Goal: Transaction & Acquisition: Purchase product/service

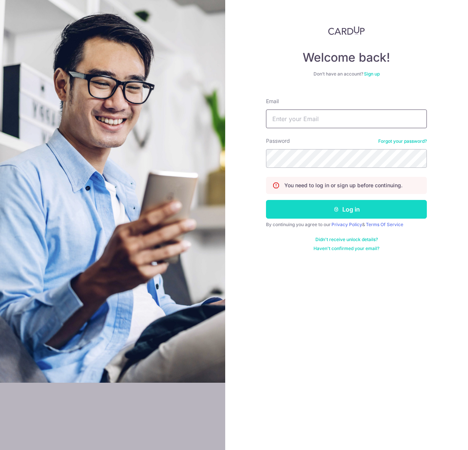
type input "admin@sinhongpoh.com"
click at [334, 212] on button "Log in" at bounding box center [346, 209] width 161 height 19
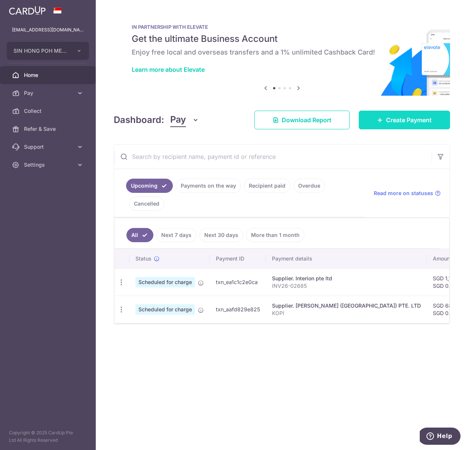
click at [424, 122] on span "Create Payment" at bounding box center [409, 120] width 46 height 9
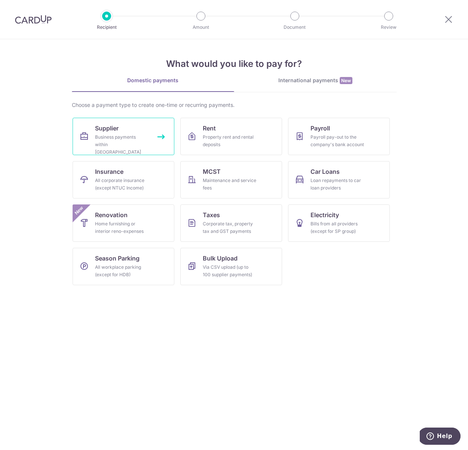
click at [81, 137] on icon at bounding box center [84, 136] width 9 height 9
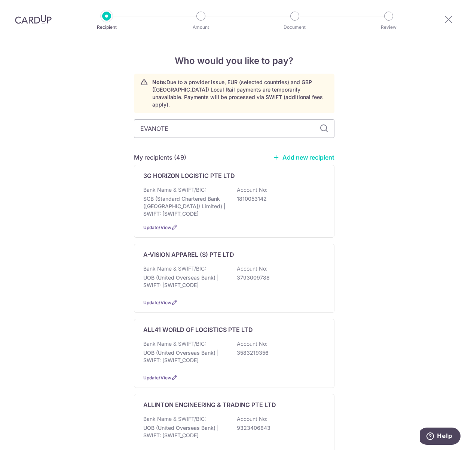
type input "EVANOTE"
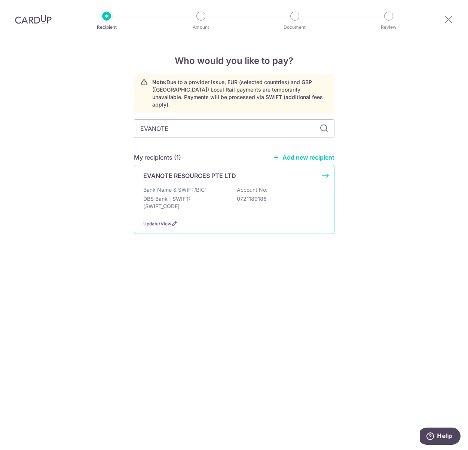
click at [205, 198] on p "DBS Bank | SWIFT: [SWIFT_CODE]" at bounding box center [185, 202] width 84 height 15
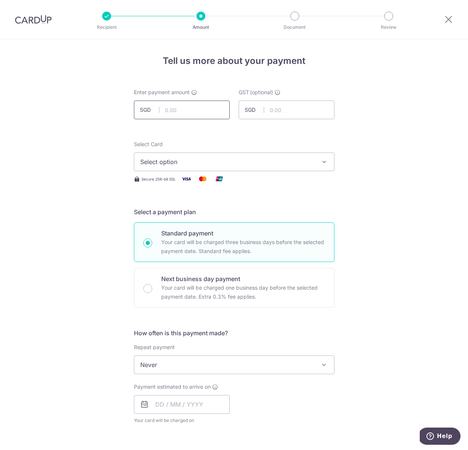
click at [193, 105] on input "text" at bounding box center [182, 110] width 96 height 19
type input "5,606.52"
click at [206, 166] on button "Select option" at bounding box center [234, 162] width 200 height 19
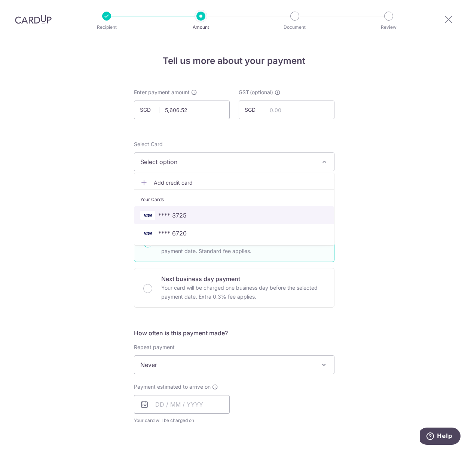
click at [199, 211] on span "**** 3725" at bounding box center [234, 215] width 188 height 9
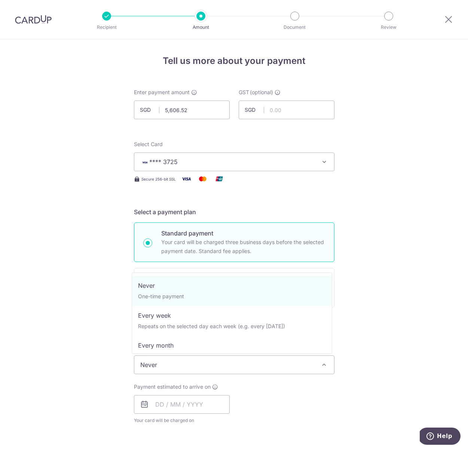
click at [203, 365] on span "Never" at bounding box center [234, 365] width 200 height 18
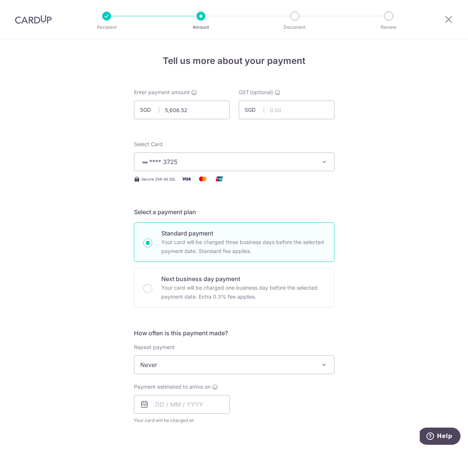
click at [90, 365] on div "Tell us more about your payment Enter payment amount SGD 5,606.52 5606.52 GST (…" at bounding box center [234, 402] width 468 height 726
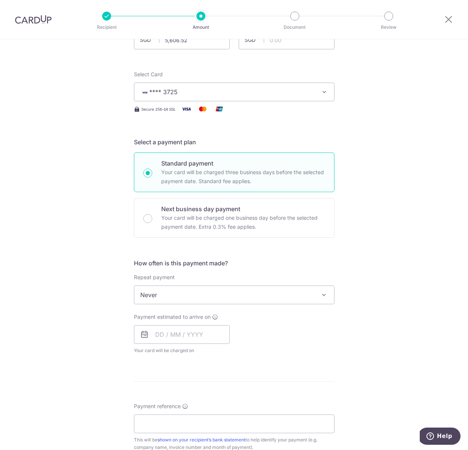
scroll to position [70, 0]
click at [192, 339] on input "text" at bounding box center [182, 334] width 96 height 19
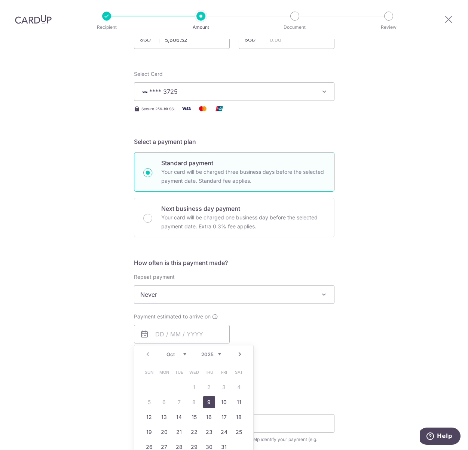
click at [210, 403] on link "9" at bounding box center [209, 402] width 12 height 12
type input "09/10/2025"
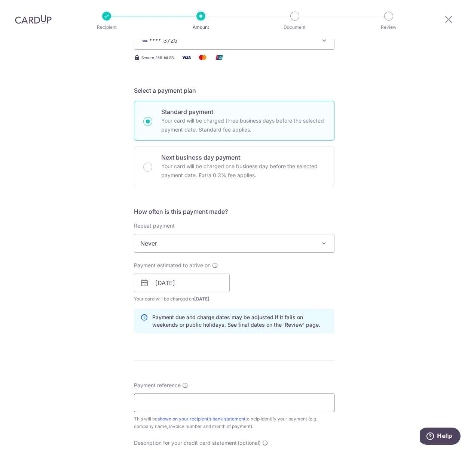
scroll to position [143, 0]
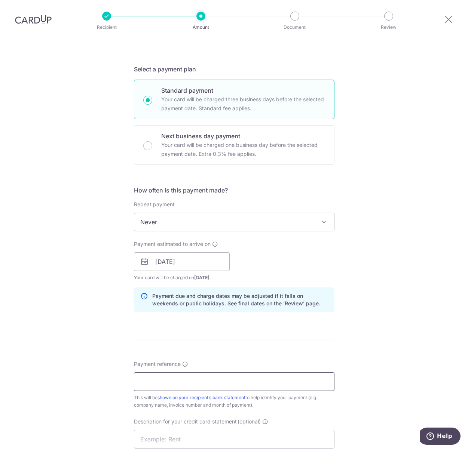
click at [201, 382] on input "Payment reference" at bounding box center [234, 381] width 200 height 19
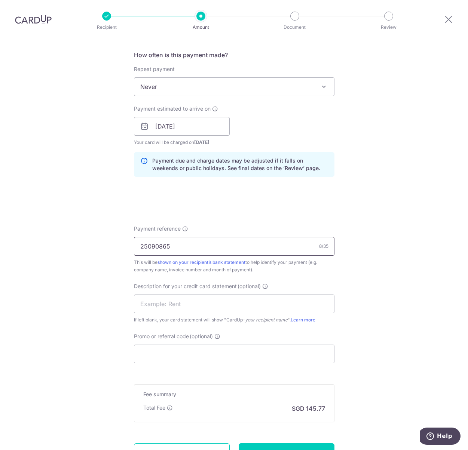
scroll to position [305, 0]
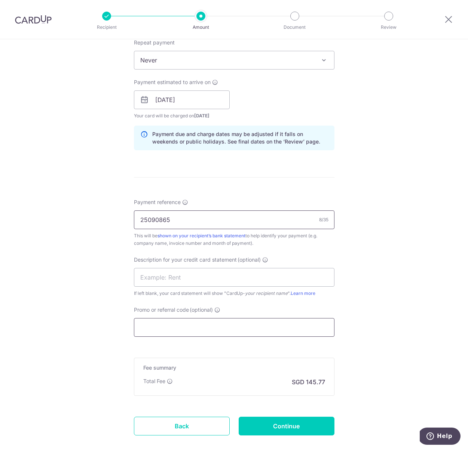
type input "25090865"
click at [180, 327] on input "Promo or referral code (optional)" at bounding box center [234, 327] width 200 height 19
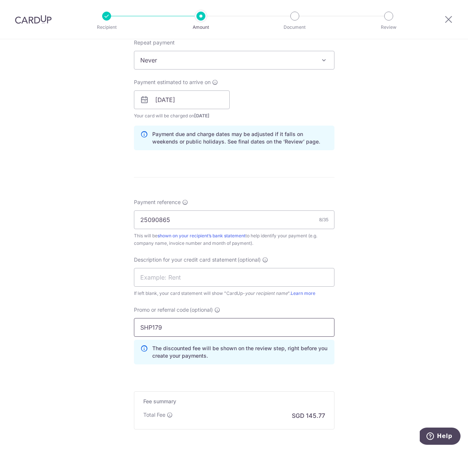
scroll to position [380, 0]
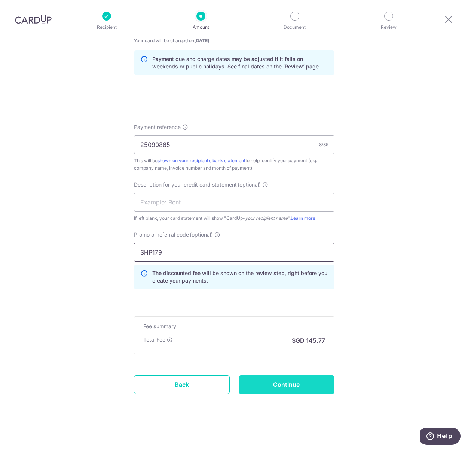
type input "SHP179"
click at [304, 382] on input "Continue" at bounding box center [287, 384] width 96 height 19
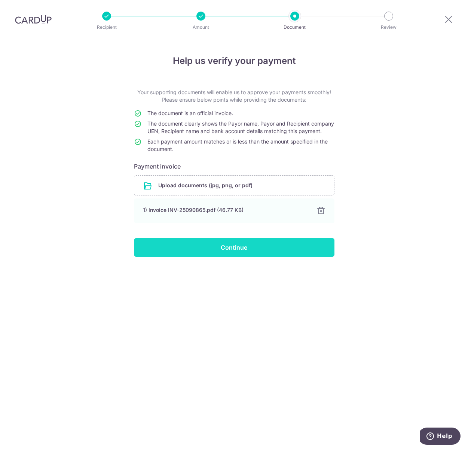
click at [202, 250] on input "Continue" at bounding box center [234, 247] width 200 height 19
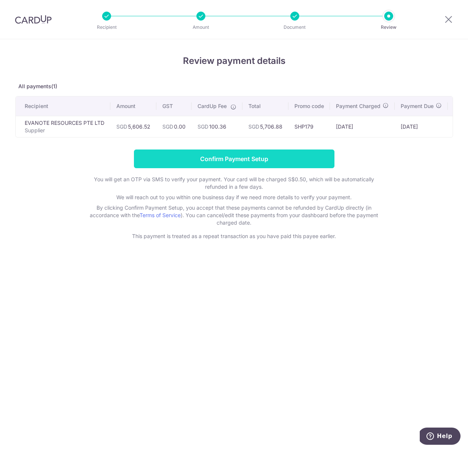
click at [228, 163] on input "Confirm Payment Setup" at bounding box center [234, 159] width 200 height 19
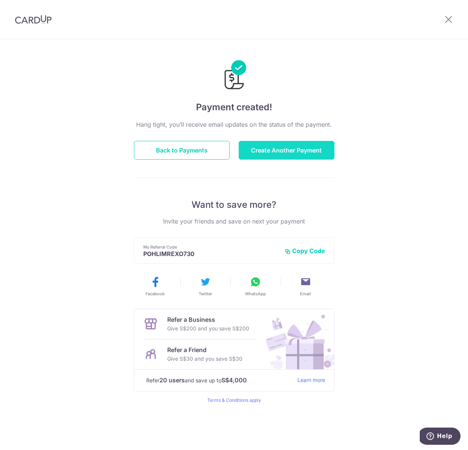
click at [302, 153] on button "Create Another Payment" at bounding box center [287, 150] width 96 height 19
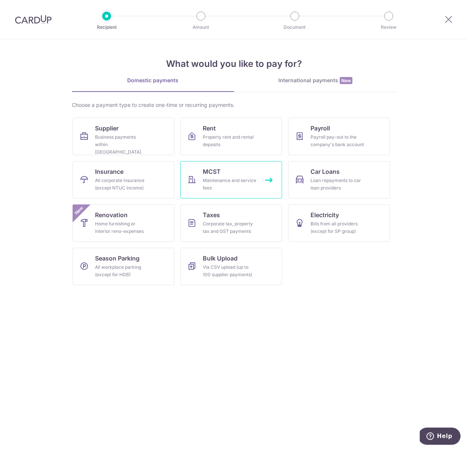
click at [227, 185] on div "Maintenance and service fees" at bounding box center [230, 184] width 54 height 15
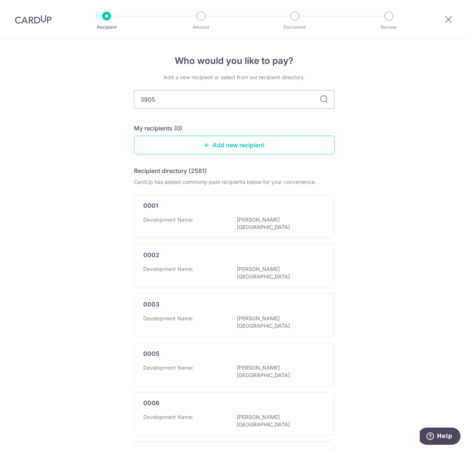
type input "3905"
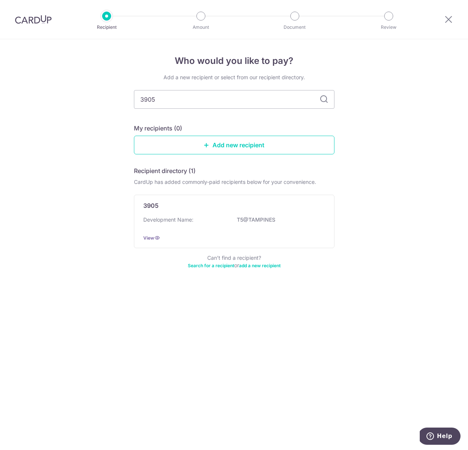
click at [231, 219] on div "Development Name: T5@TAMPINES" at bounding box center [234, 222] width 182 height 12
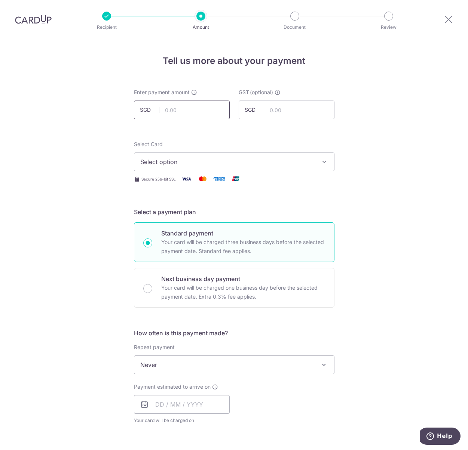
click at [194, 113] on input "text" at bounding box center [182, 110] width 96 height 19
type input "4,699.12"
click at [163, 159] on span "Select option" at bounding box center [227, 161] width 174 height 9
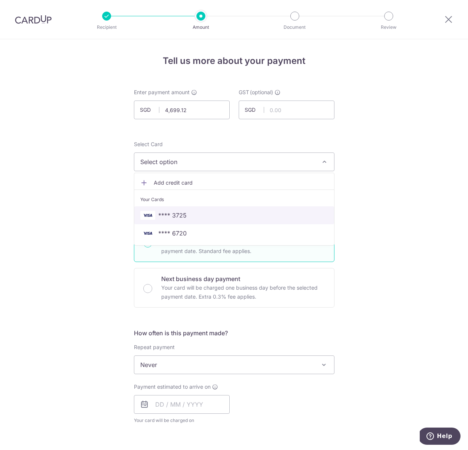
click at [190, 218] on span "**** 3725" at bounding box center [234, 215] width 188 height 9
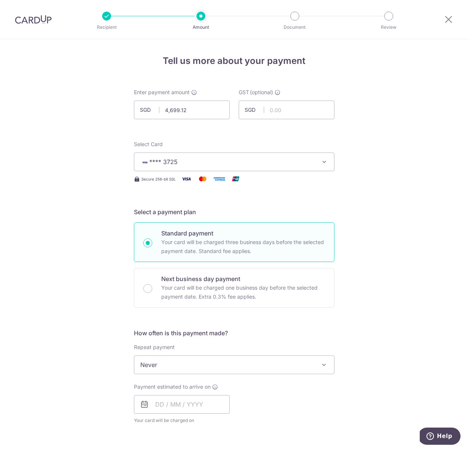
scroll to position [151, 0]
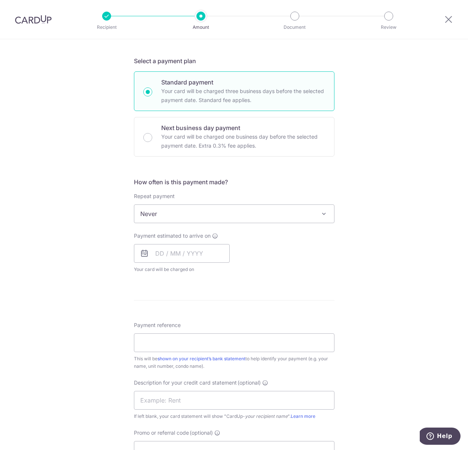
click at [194, 224] on div "How often is this payment made? Repeat payment Never Every week Every month Eve…" at bounding box center [234, 229] width 200 height 102
click at [195, 216] on span "Never" at bounding box center [234, 214] width 200 height 18
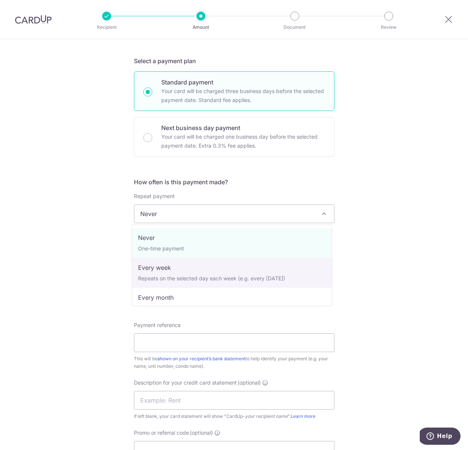
click at [77, 255] on div "Tell us more about your payment Enter payment amount SGD 4,699.12 4699.12 GST (…" at bounding box center [234, 251] width 468 height 726
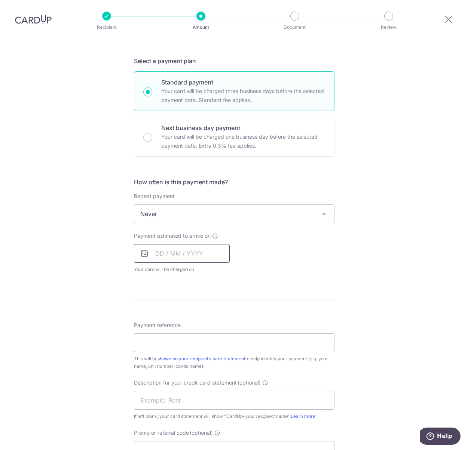
click at [166, 247] on input "text" at bounding box center [182, 253] width 96 height 19
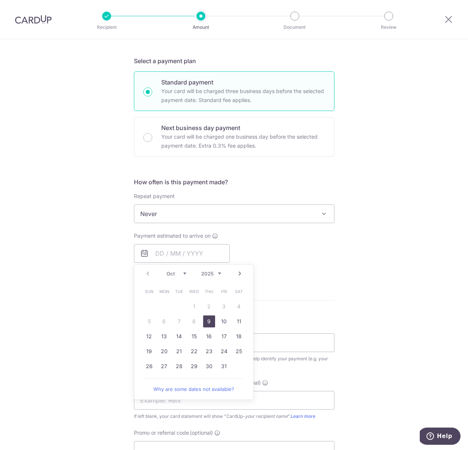
click at [203, 321] on link "9" at bounding box center [209, 322] width 12 height 12
type input "[DATE]"
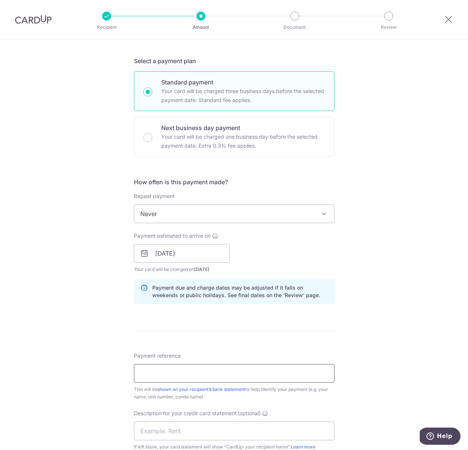
click at [221, 373] on input "Payment reference" at bounding box center [234, 373] width 200 height 19
click at [138, 374] on input "3509TIV25100025" at bounding box center [234, 373] width 200 height 19
drag, startPoint x: 205, startPoint y: 370, endPoint x: 208, endPoint y: 376, distance: 7.0
click at [205, 370] on input "UNIT 59 DOC NO. 3509TIV25100025" at bounding box center [234, 373] width 200 height 19
click at [217, 373] on input "UNIT 59 DOC NO. 3509/TIV25100025" at bounding box center [234, 373] width 200 height 19
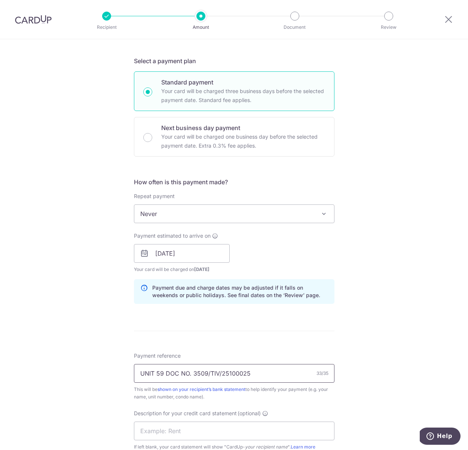
scroll to position [346, 0]
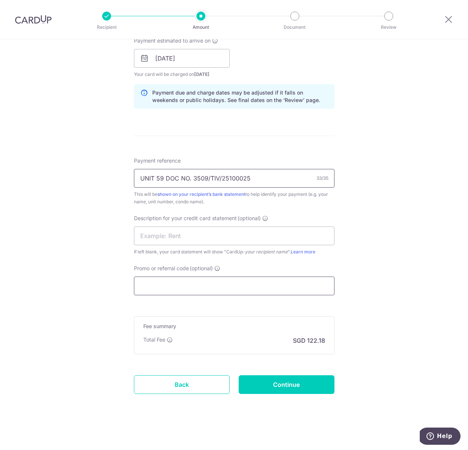
type input "UNIT 59 DOC NO. 3509/TIV/25100025"
click at [212, 290] on input "Promo or referral code (optional)" at bounding box center [234, 286] width 200 height 19
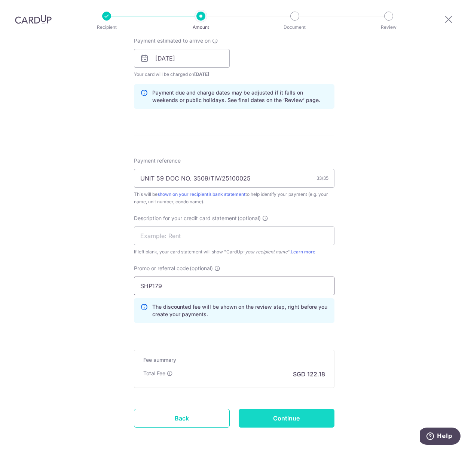
type input "SHP179"
click at [300, 421] on input "Continue" at bounding box center [287, 418] width 96 height 19
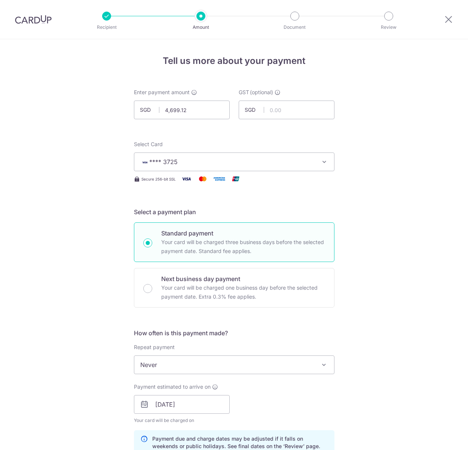
scroll to position [390, 0]
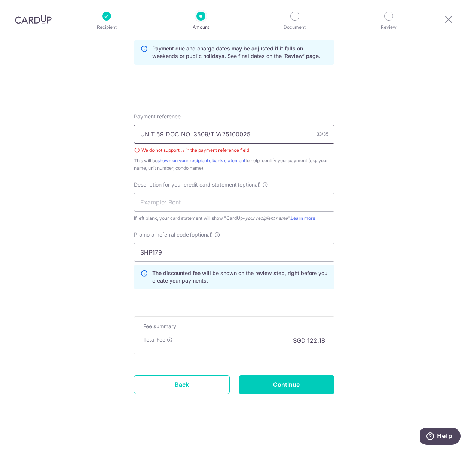
click at [220, 136] on input "UNIT 59 DOC NO. 3509/TIV/25100025" at bounding box center [234, 134] width 200 height 19
type input "UNIT 59 DOC NUMBER 3509TIV25100025"
click at [291, 383] on input "Continue" at bounding box center [287, 384] width 96 height 19
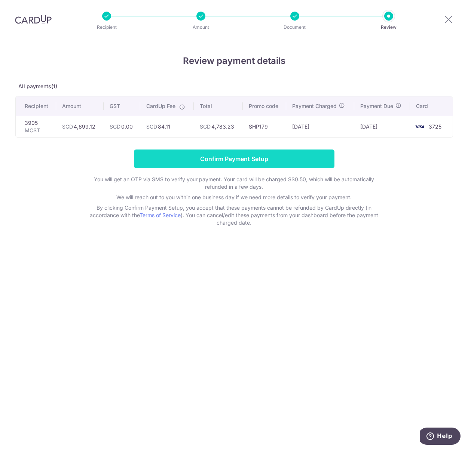
click at [266, 161] on input "Confirm Payment Setup" at bounding box center [234, 159] width 200 height 19
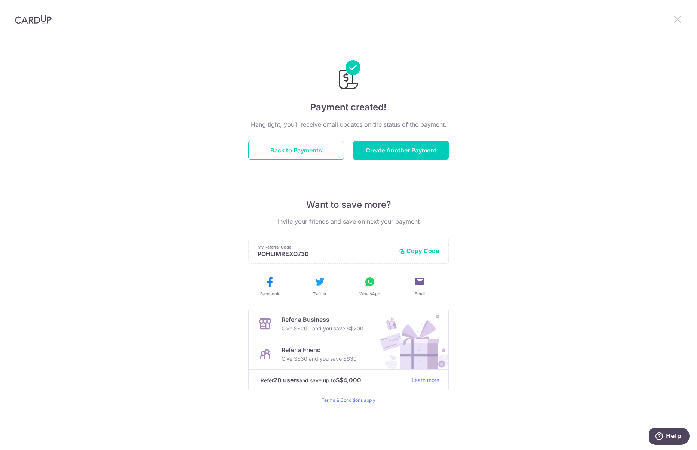
click at [467, 21] on icon at bounding box center [677, 19] width 9 height 9
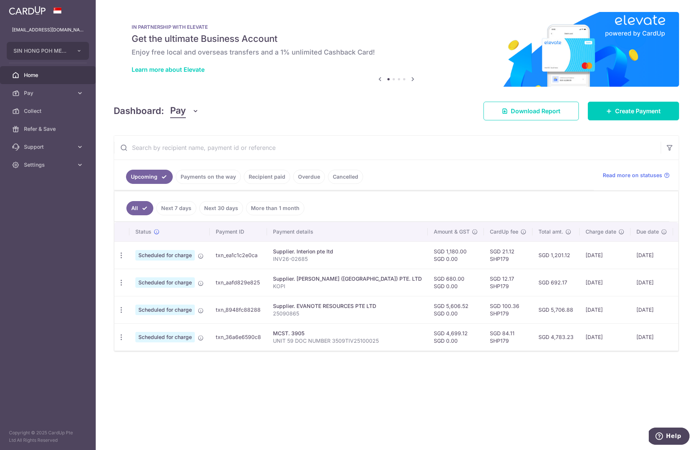
click at [54, 77] on span "Home" at bounding box center [48, 74] width 49 height 7
